Goal: Contribute content: Add original content to the website for others to see

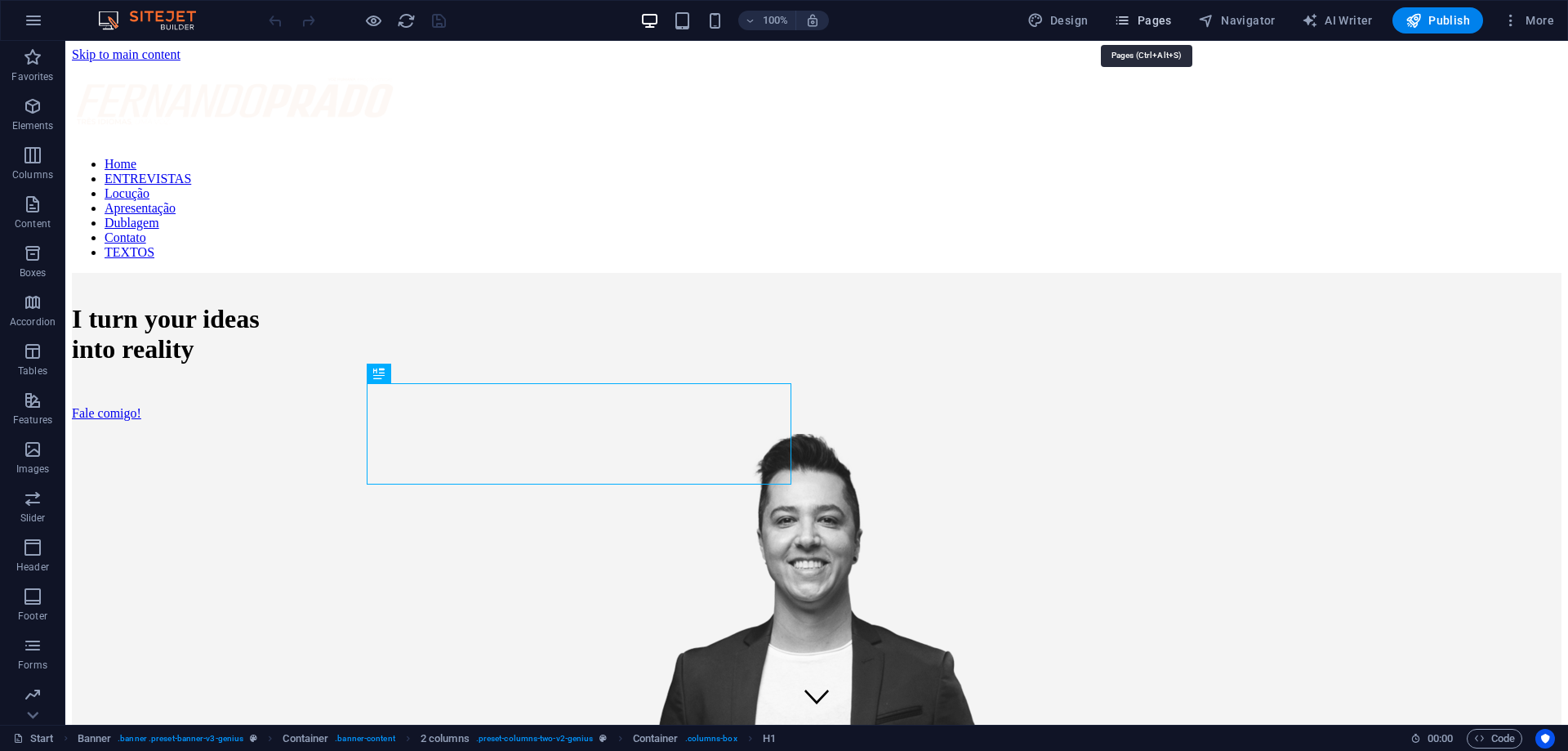
click at [1144, 29] on button "Pages" at bounding box center [1143, 21] width 70 height 26
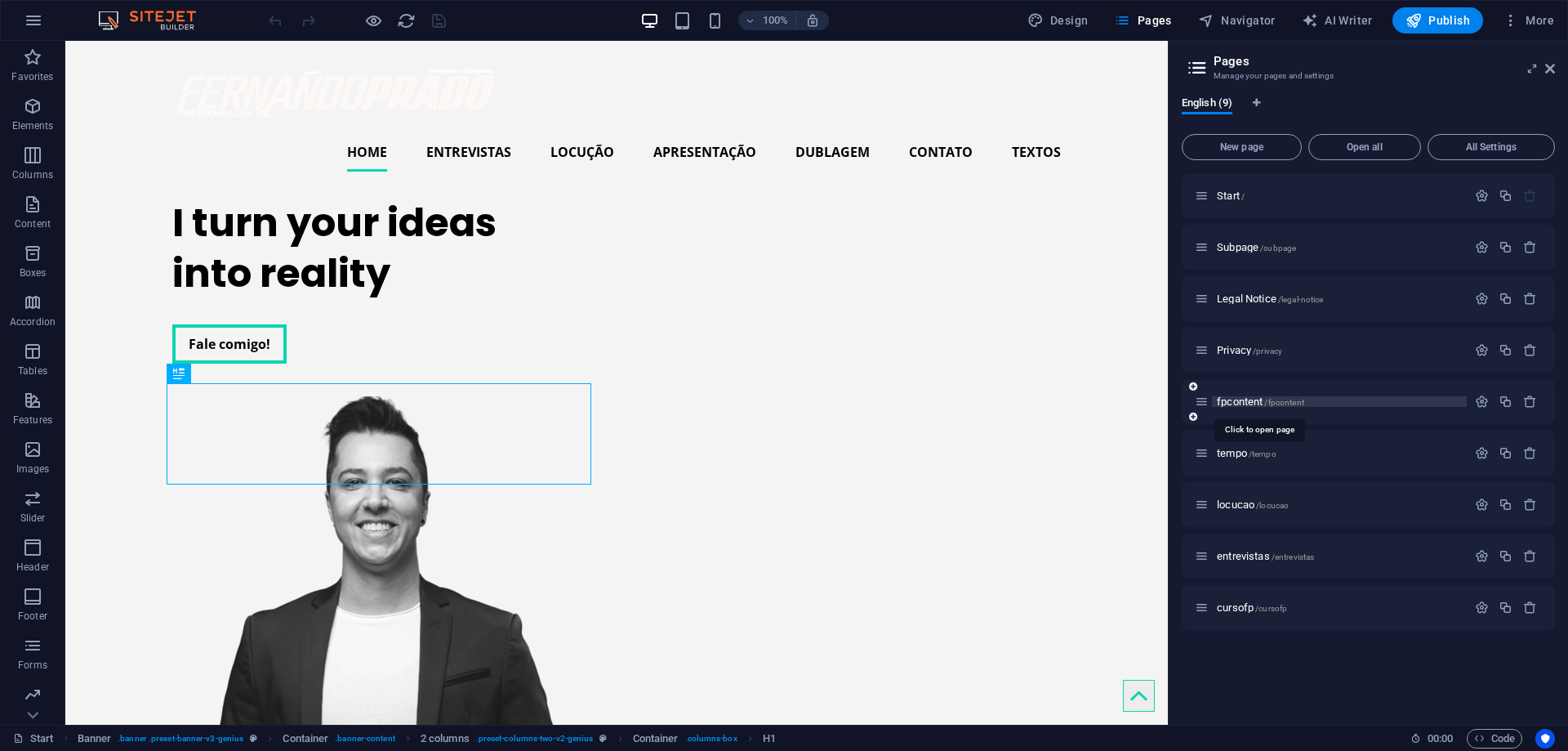
click at [1230, 406] on span "fpcontent /fpcontent" at bounding box center [1261, 401] width 88 height 12
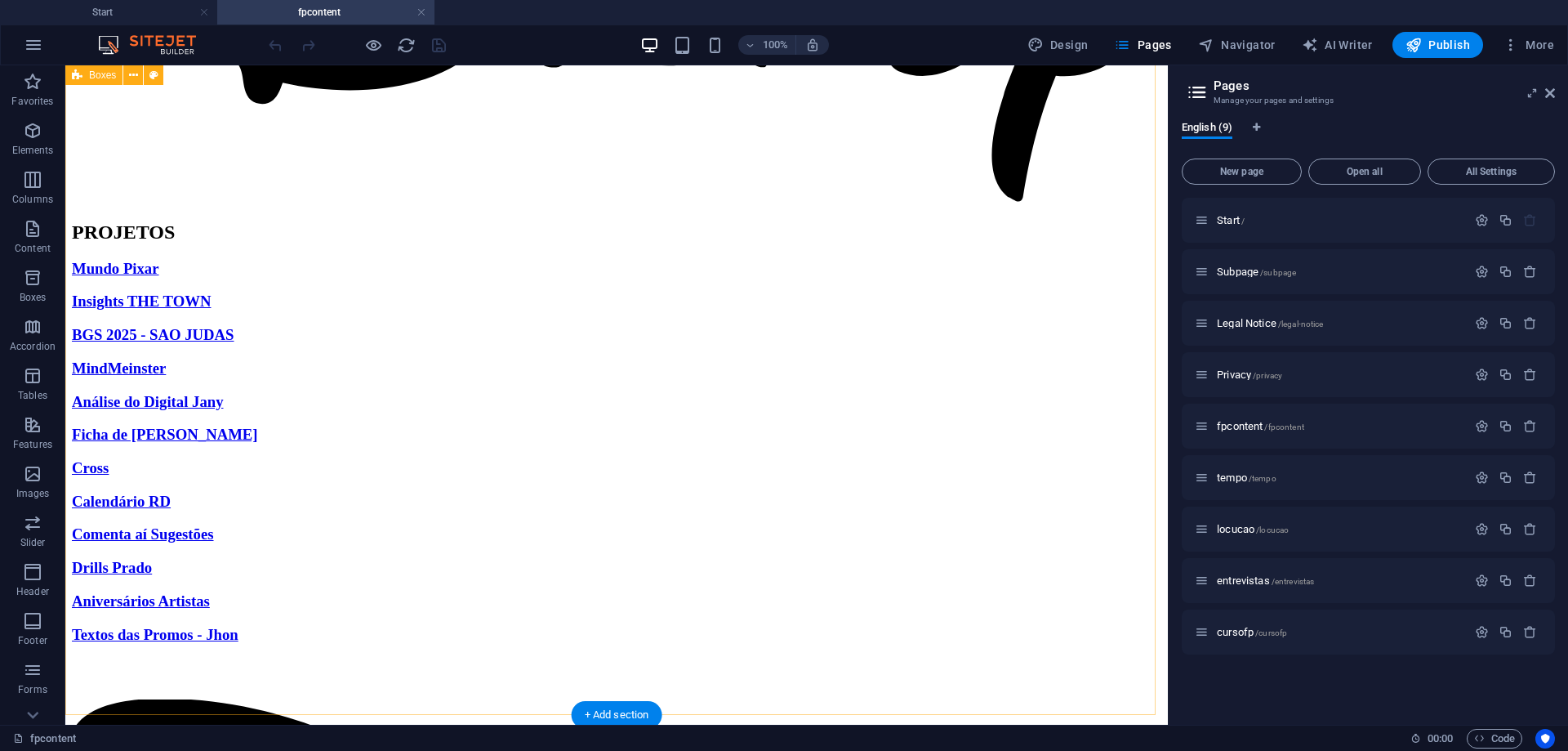
scroll to position [817, 0]
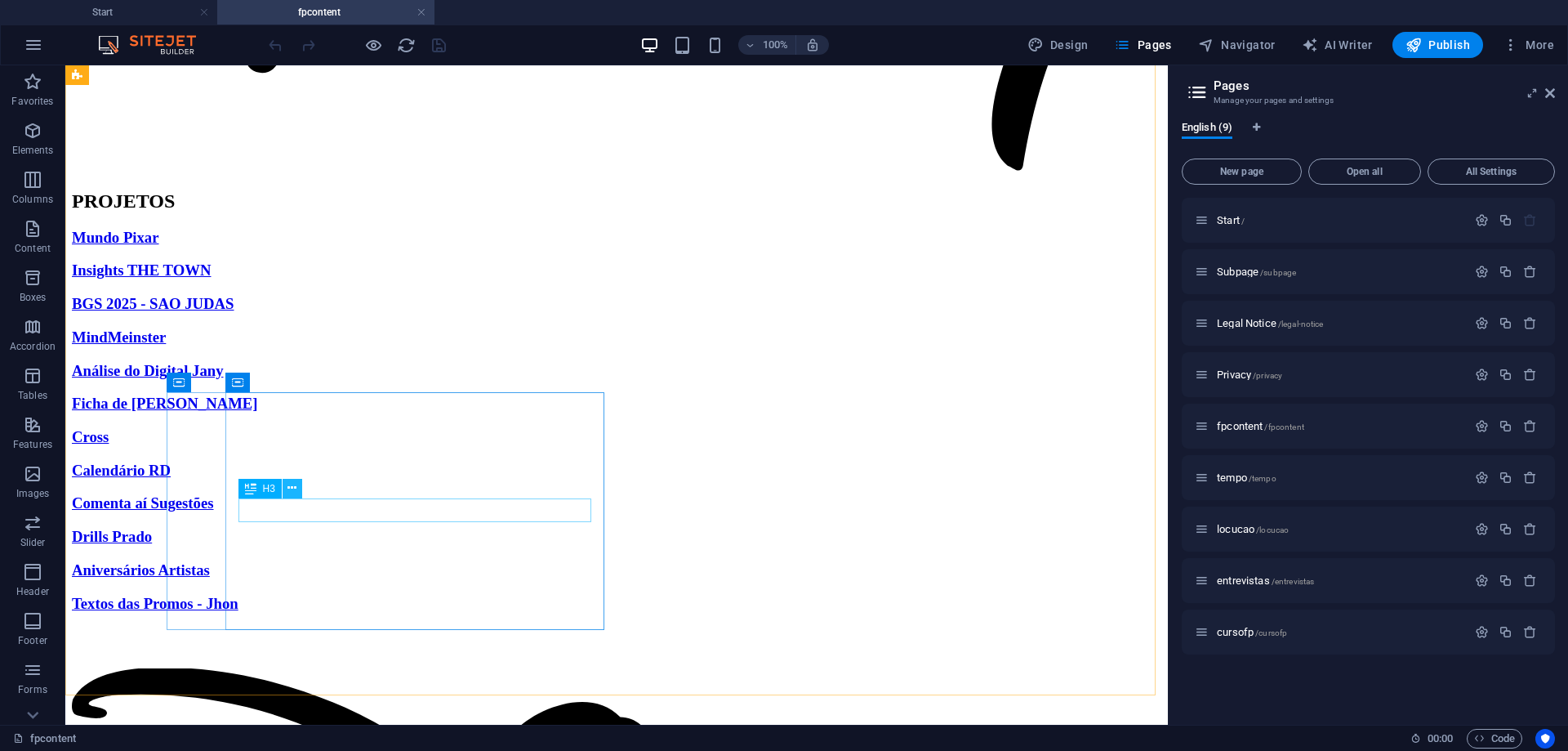
click at [295, 495] on icon at bounding box center [292, 488] width 9 height 17
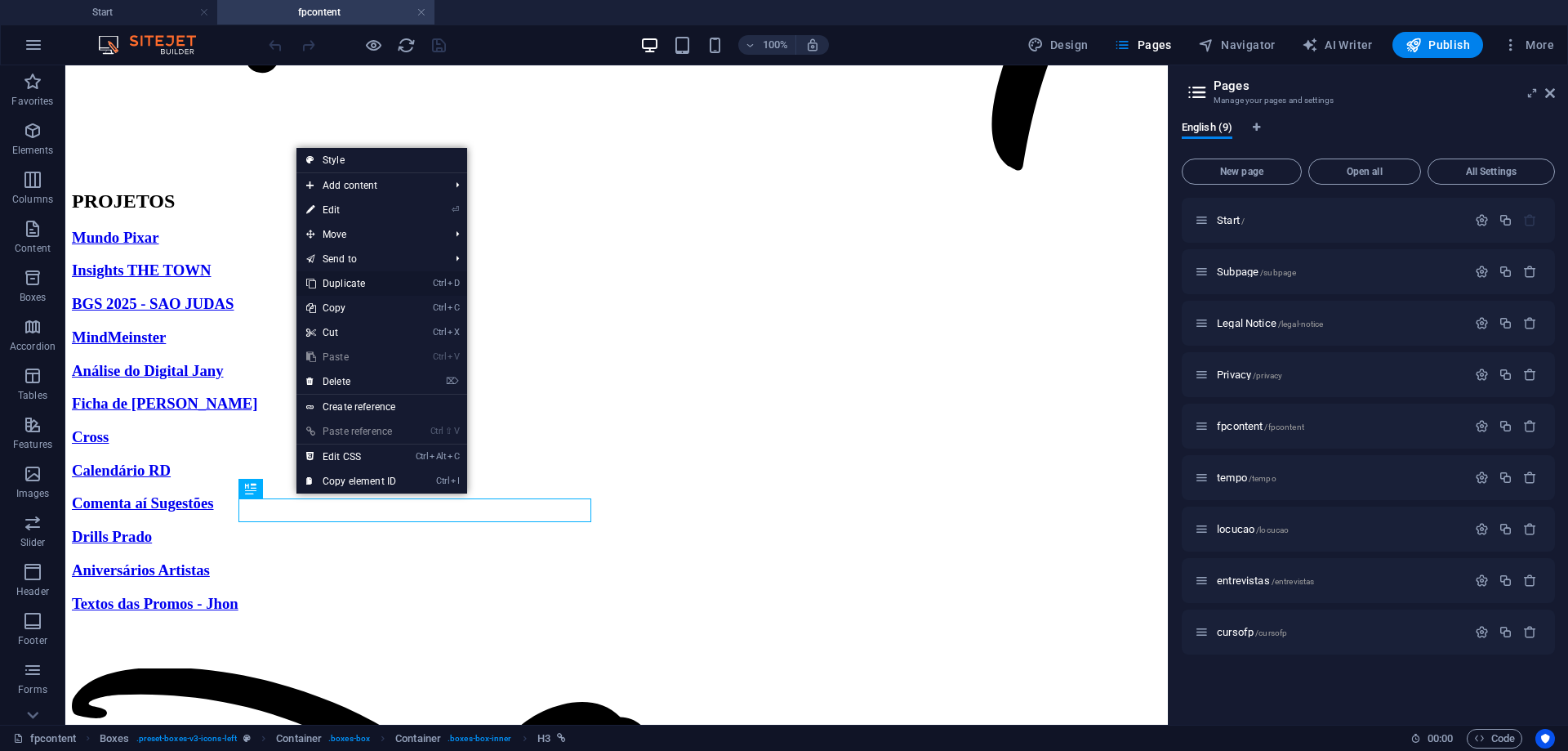
click at [347, 283] on link "Ctrl D Duplicate" at bounding box center [350, 284] width 109 height 25
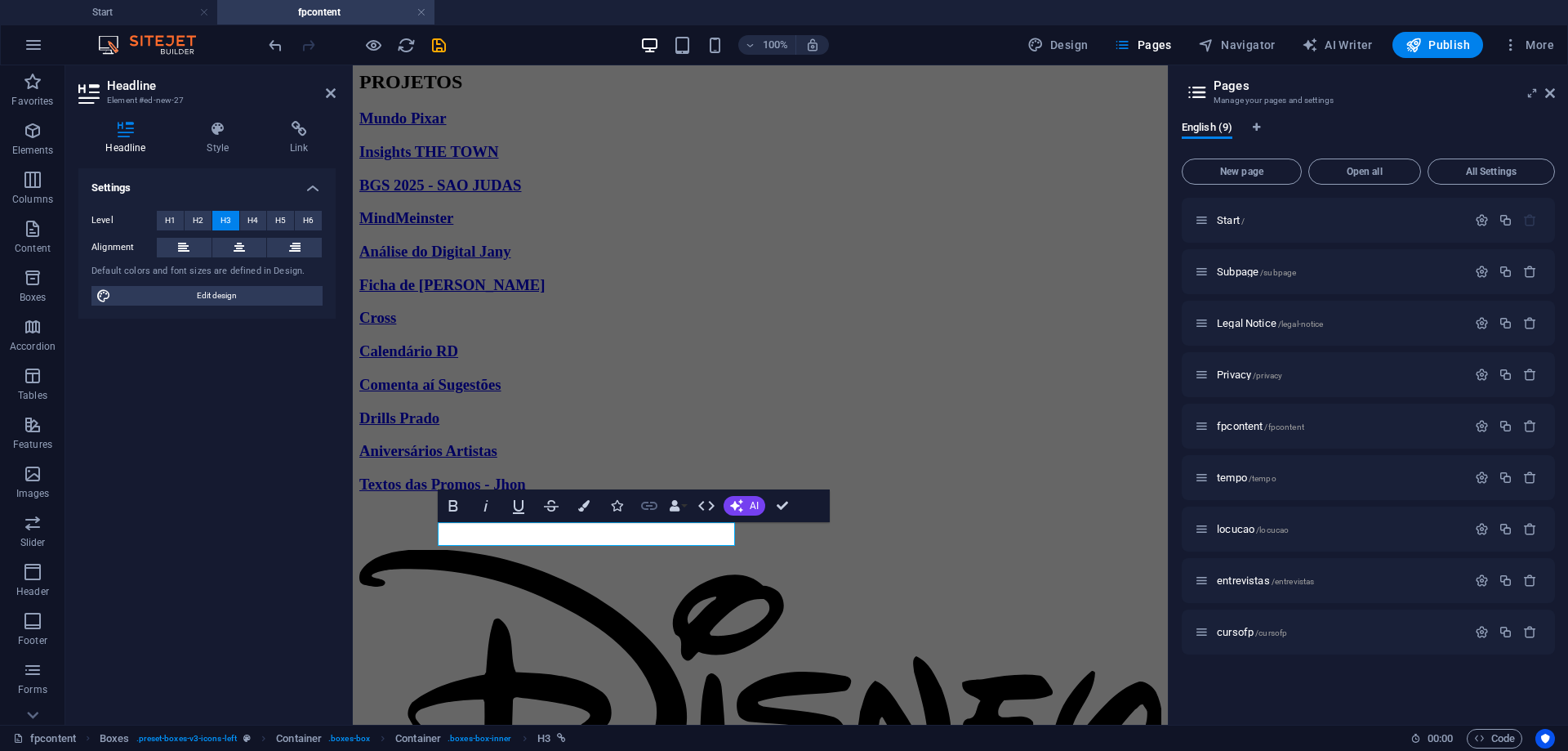
click at [647, 511] on icon "button" at bounding box center [649, 505] width 20 height 20
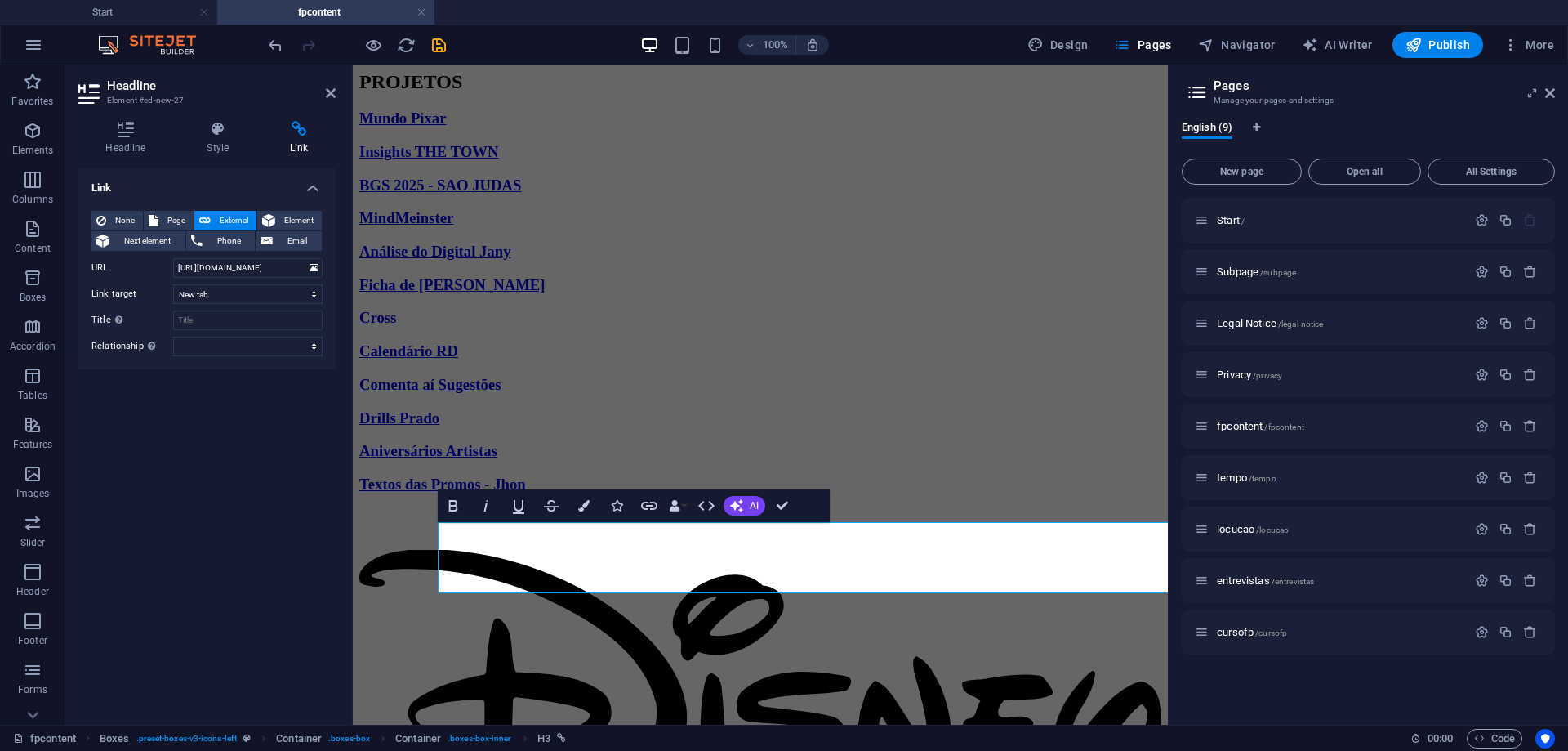
scroll to position [1758, 7]
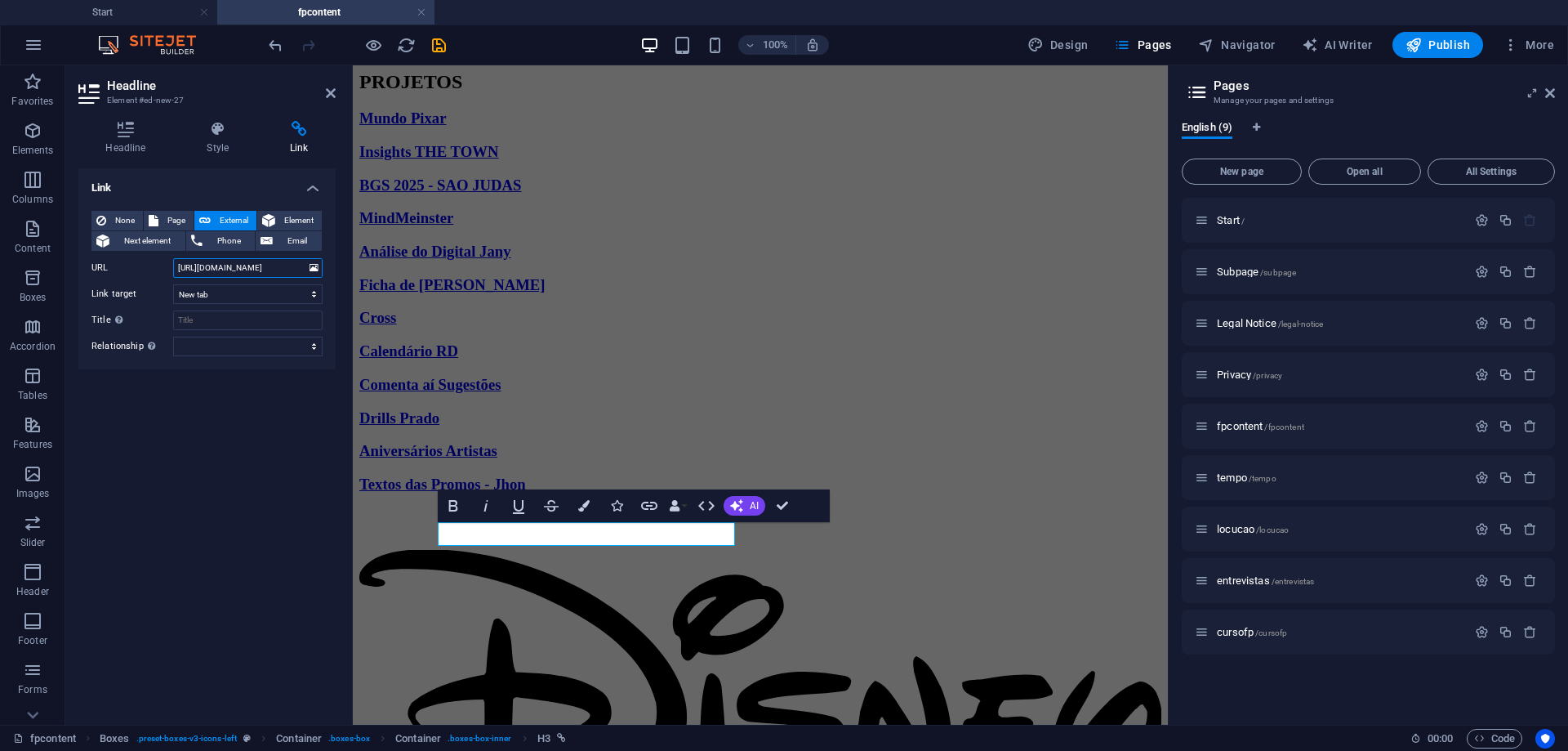
click at [277, 274] on input "[URL][DOMAIN_NAME]" at bounding box center [248, 268] width 149 height 20
click at [258, 351] on select "alternate author bookmark external help license next nofollow noreferrer noopen…" at bounding box center [248, 346] width 149 height 20
click at [436, 46] on icon "save" at bounding box center [439, 46] width 19 height 19
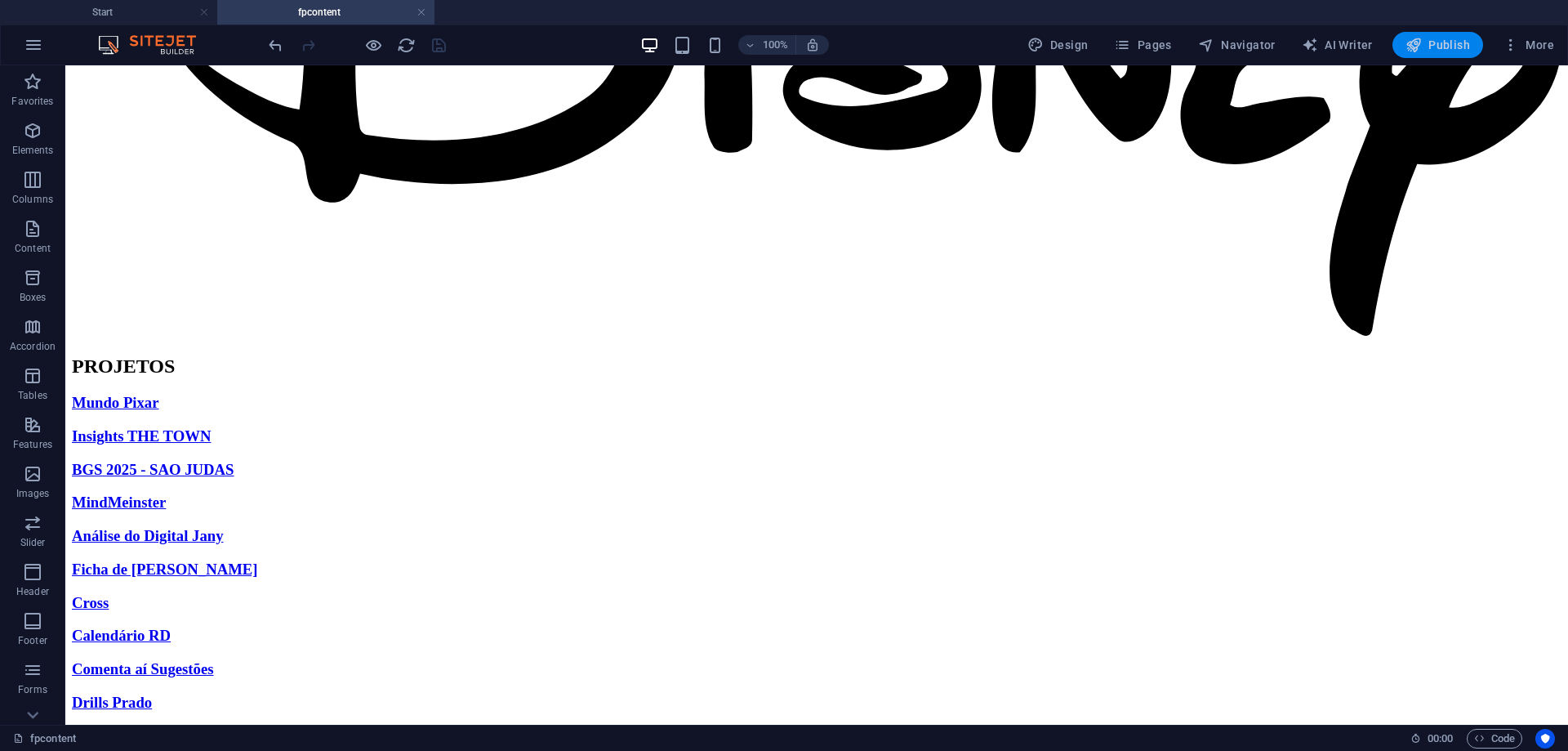
click at [1432, 46] on span "Publish" at bounding box center [1437, 45] width 64 height 16
